Goal: Download file/media

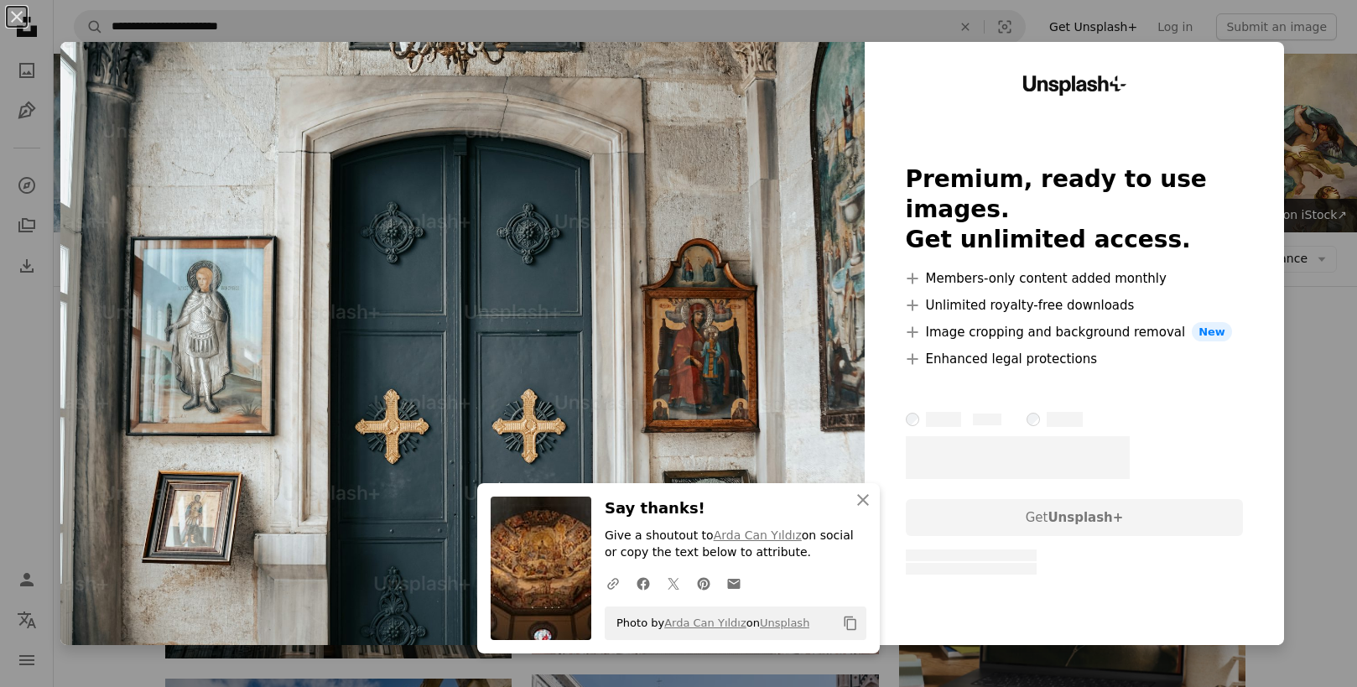
scroll to position [1497, 0]
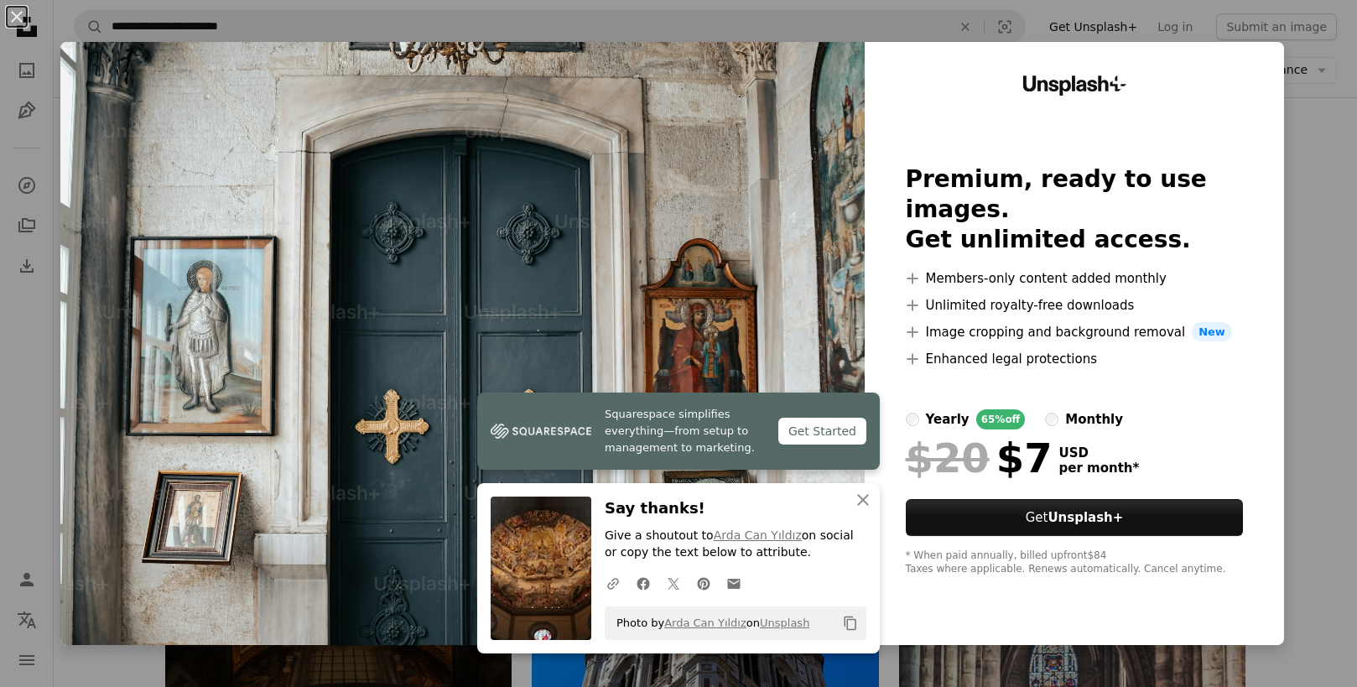
click at [1284, 57] on div "Unsplash+ Premium, ready to use images. Get unlimited access. A plus sign Membe…" at bounding box center [1074, 343] width 419 height 603
click at [17, 17] on button "An X shape" at bounding box center [17, 17] width 20 height 20
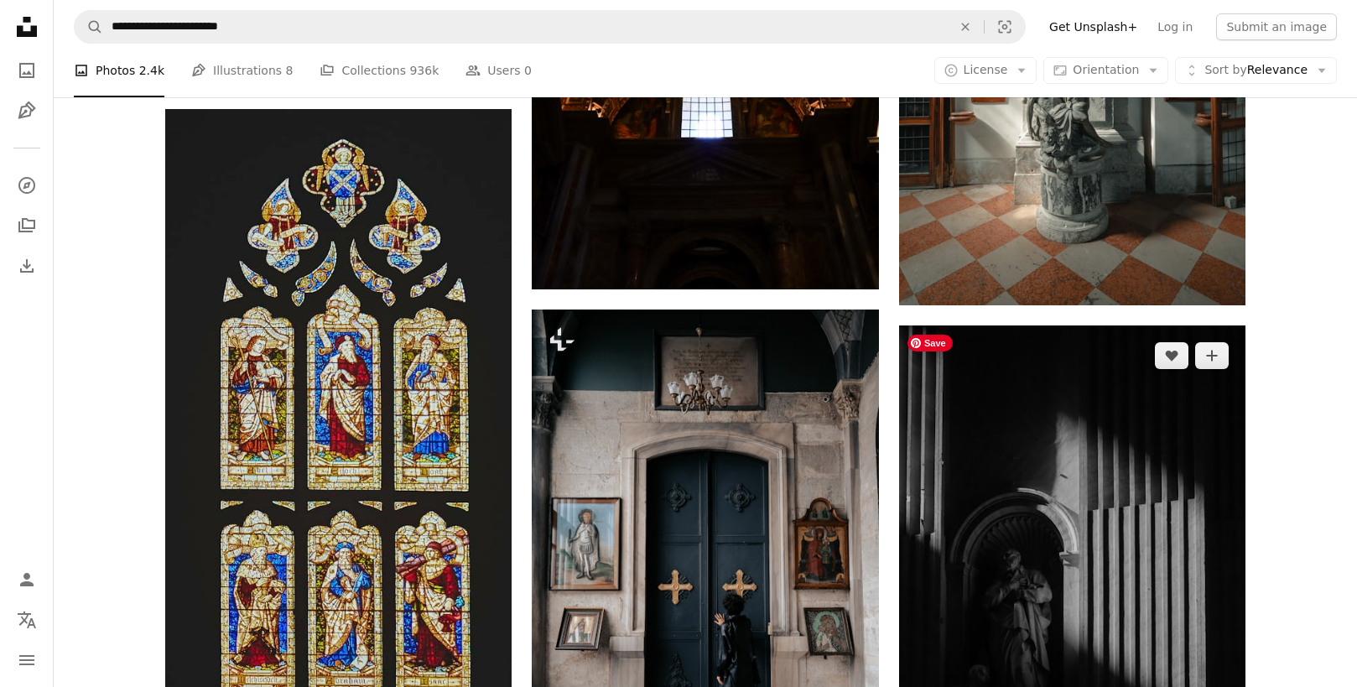
scroll to position [3209, 0]
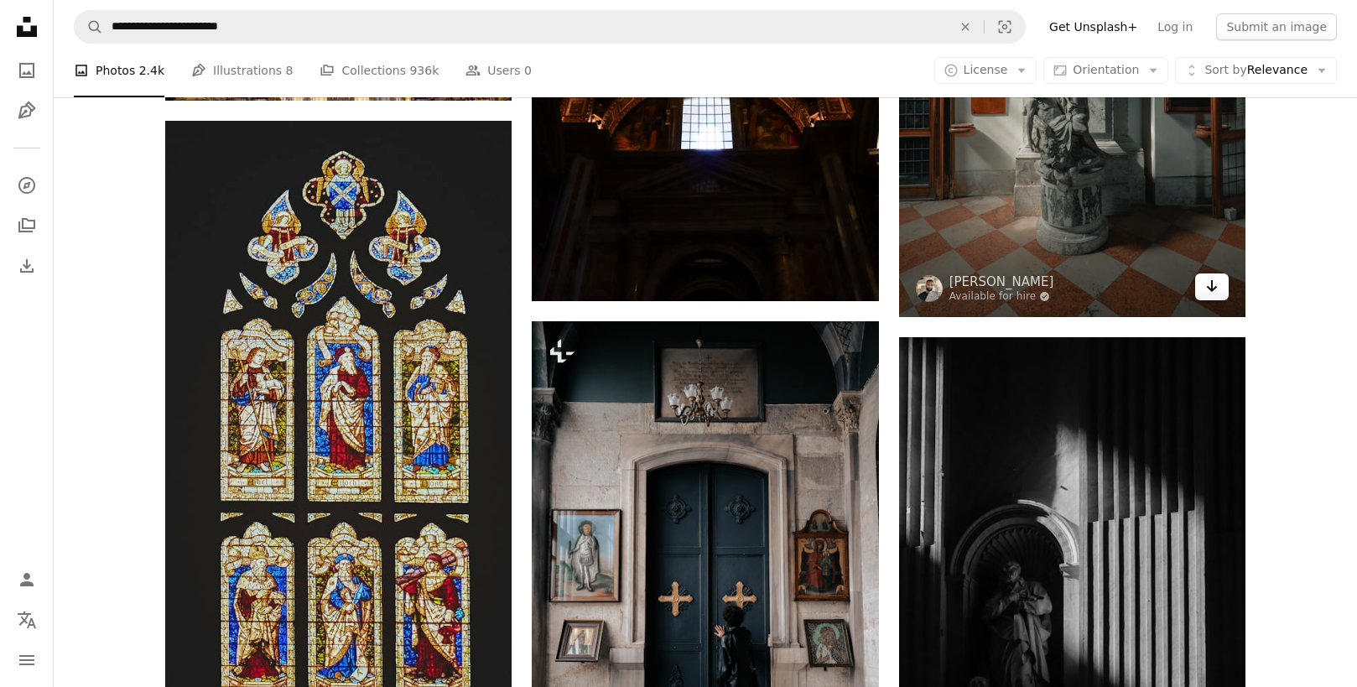
click at [1210, 291] on icon "Arrow pointing down" at bounding box center [1211, 286] width 13 height 20
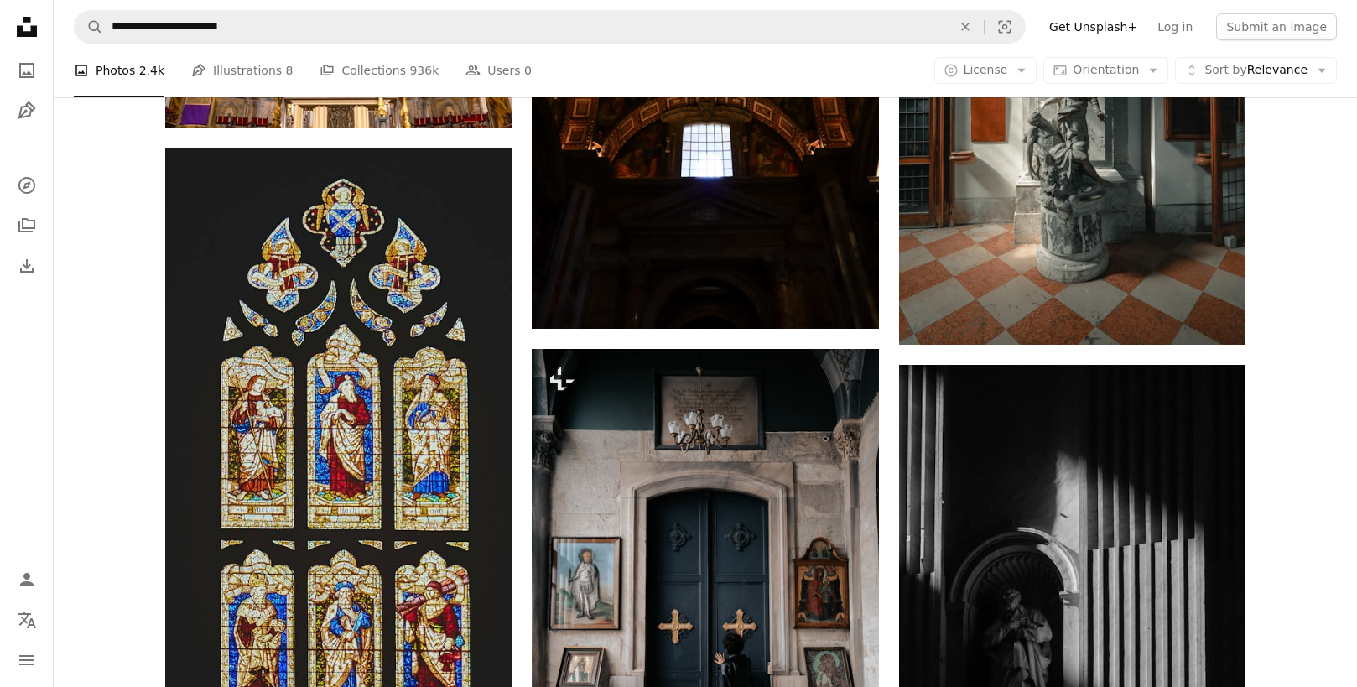
scroll to position [3509, 0]
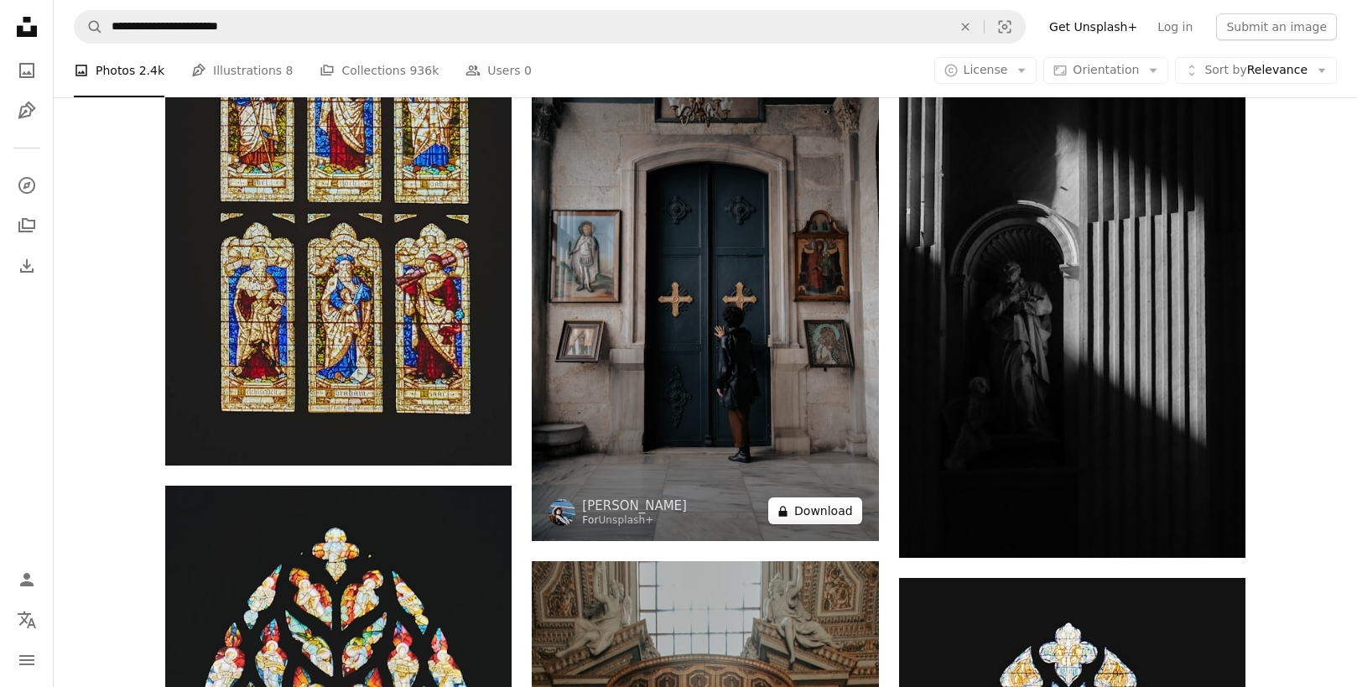
click at [839, 515] on button "A lock Download" at bounding box center [815, 510] width 94 height 27
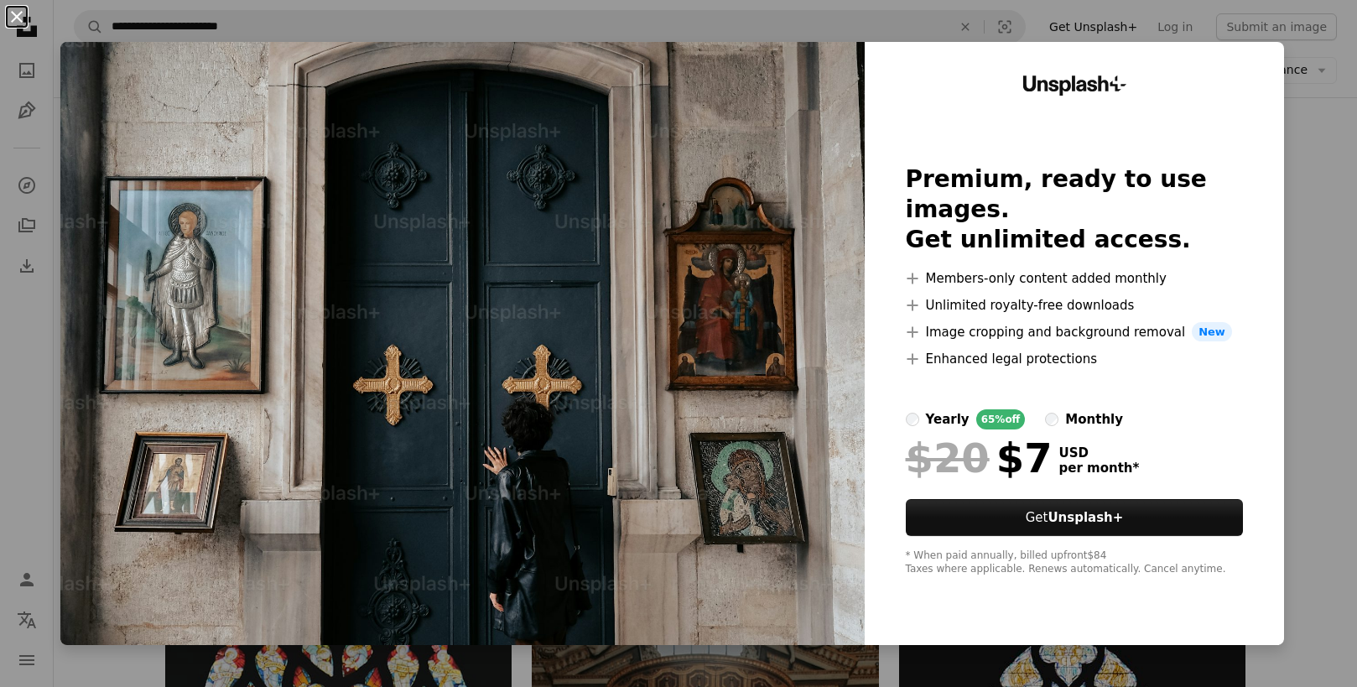
click at [17, 23] on button "An X shape" at bounding box center [17, 17] width 20 height 20
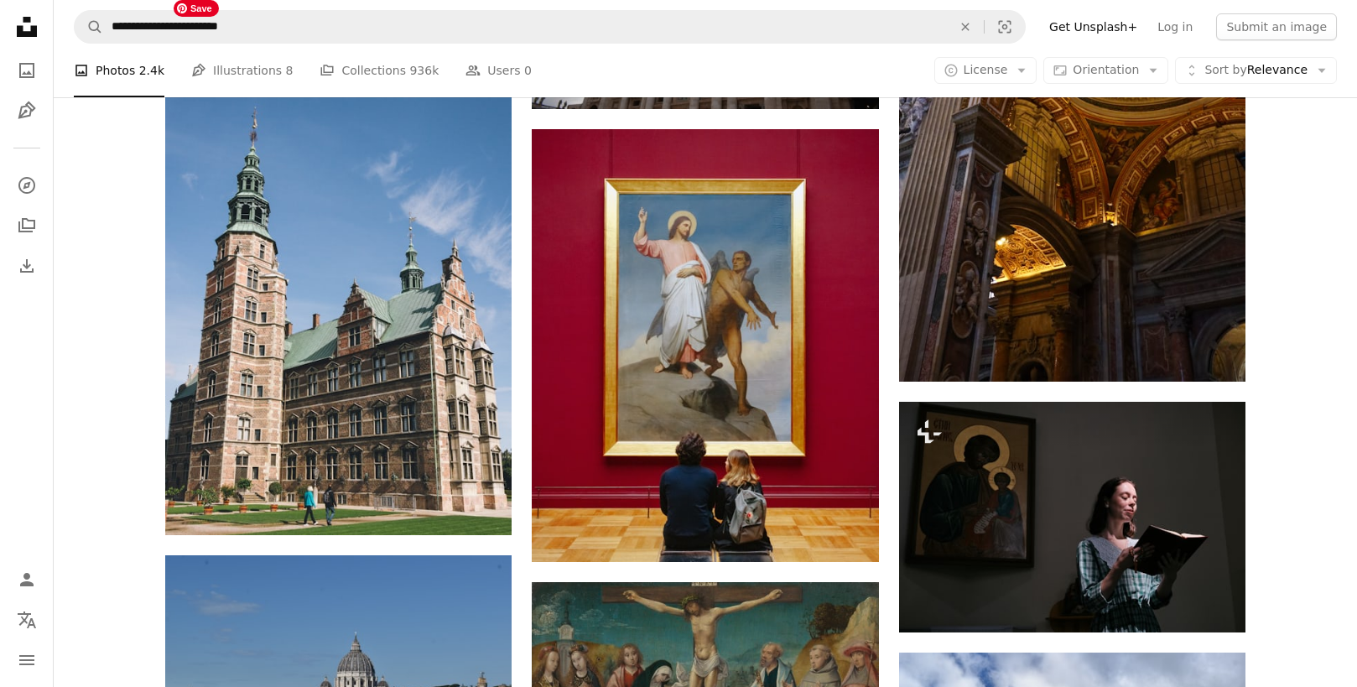
scroll to position [10083, 0]
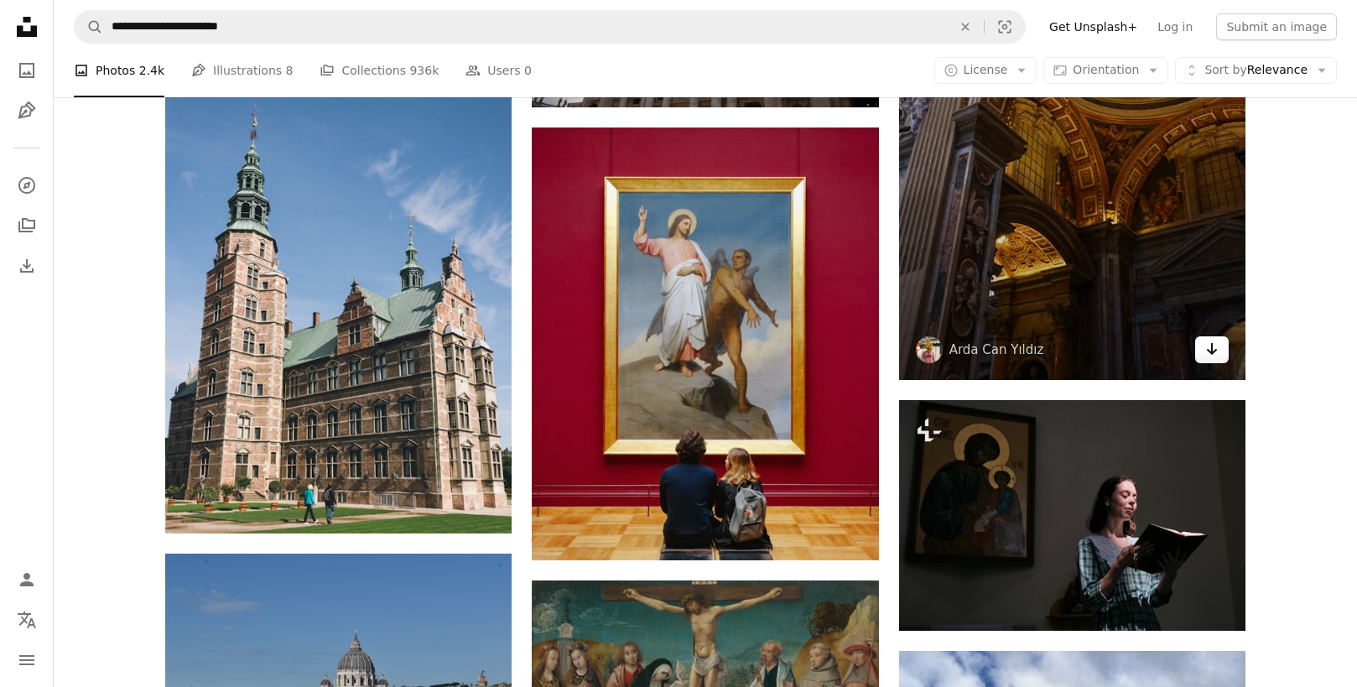
click at [1213, 345] on icon "Arrow pointing down" at bounding box center [1211, 349] width 13 height 20
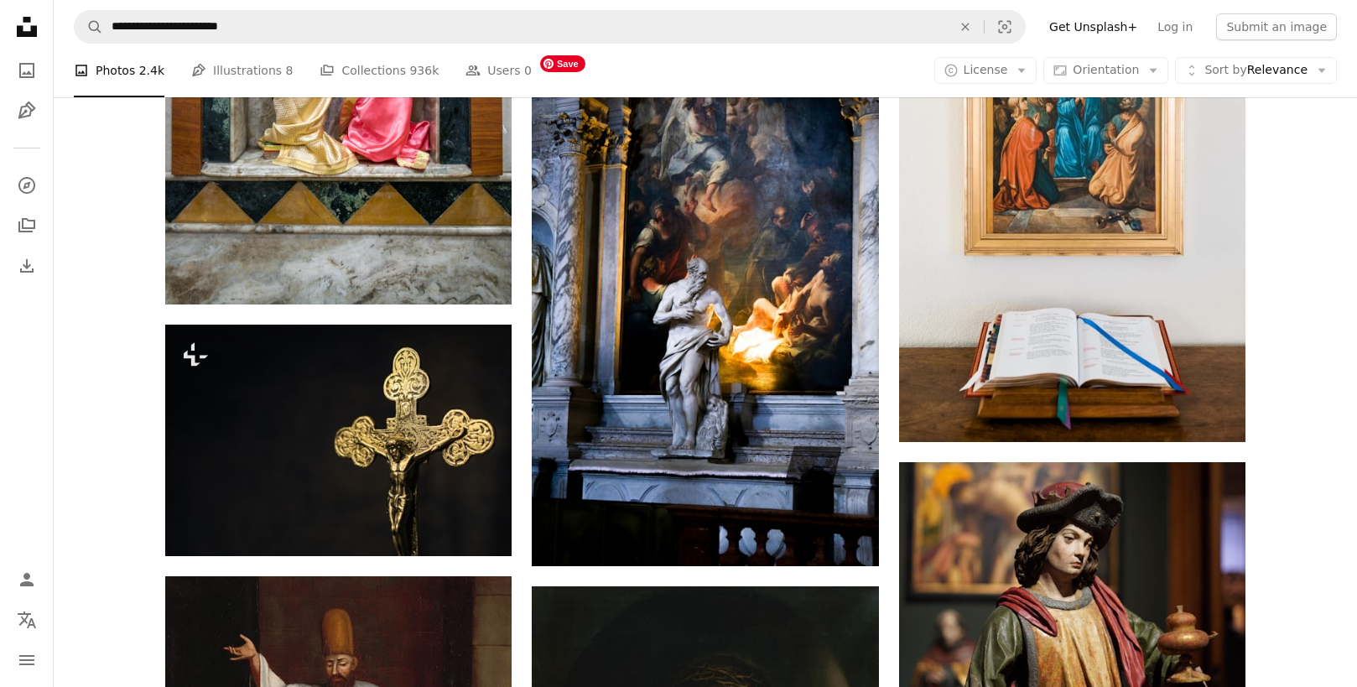
scroll to position [19253, 0]
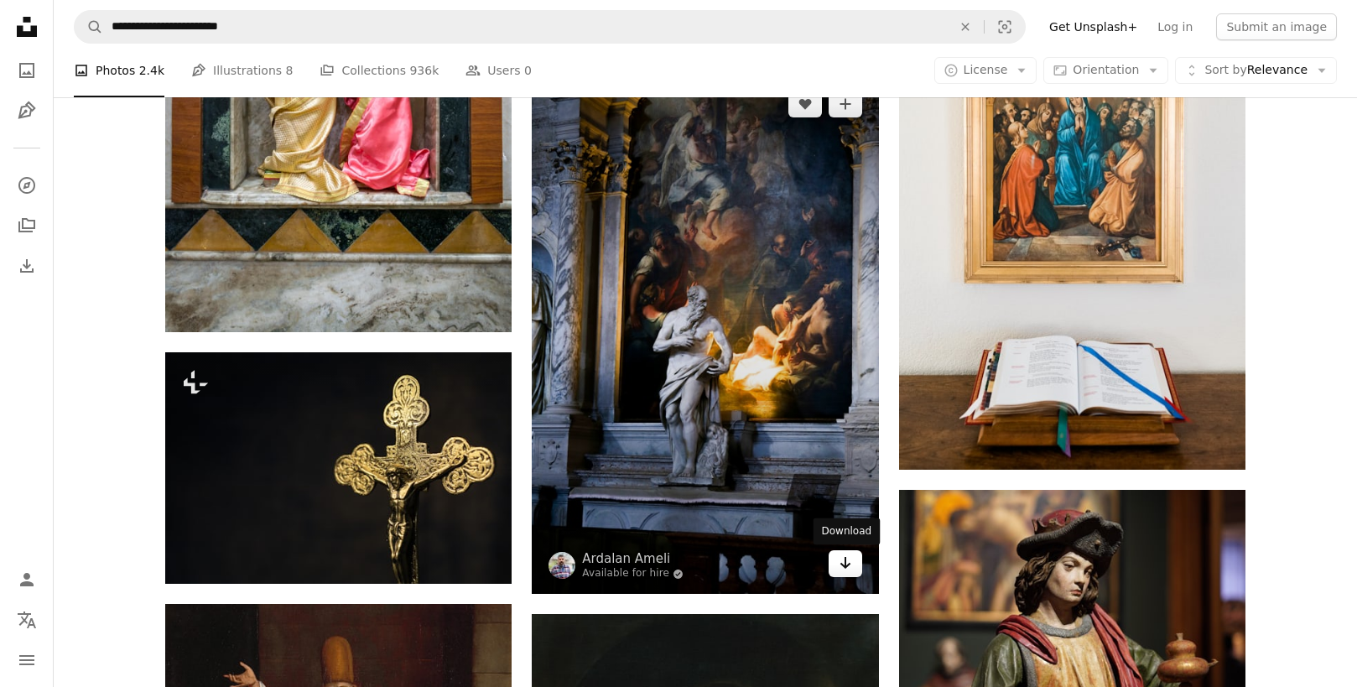
click at [855, 564] on link "Arrow pointing down" at bounding box center [846, 563] width 34 height 27
